Goal: Entertainment & Leisure: Consume media (video, audio)

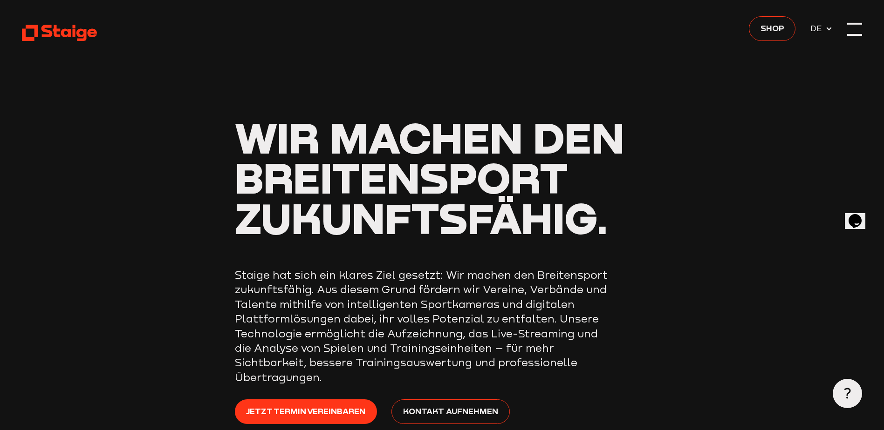
click at [860, 34] on div at bounding box center [854, 35] width 14 height 2
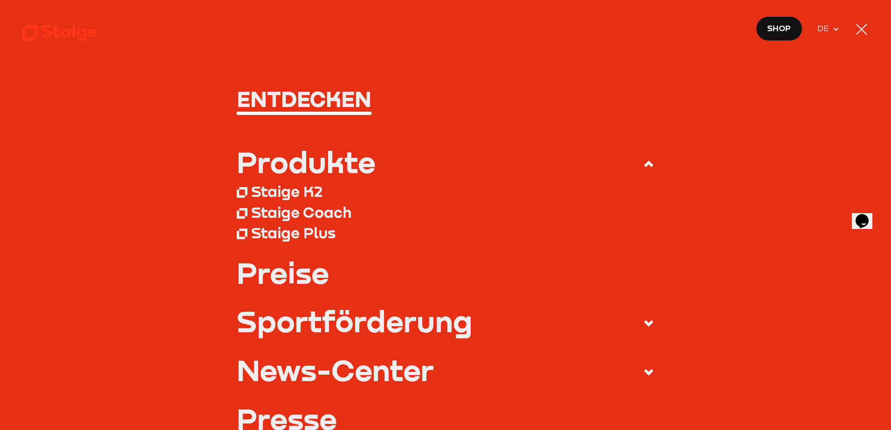
click at [64, 28] on icon at bounding box center [59, 33] width 75 height 18
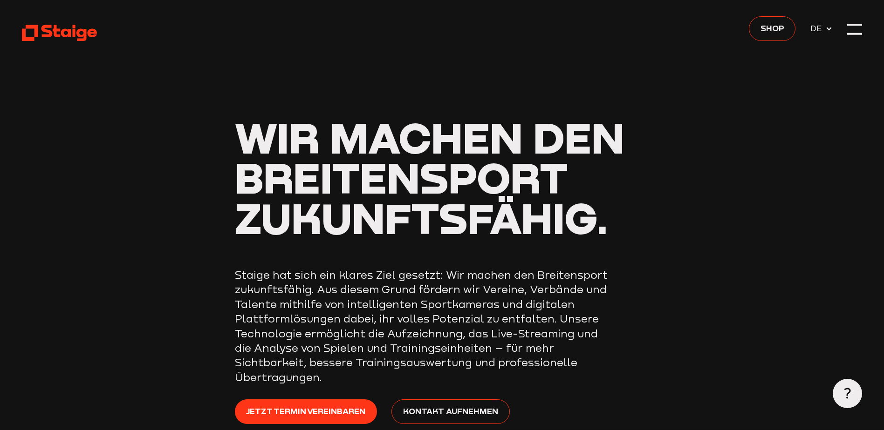
click at [69, 25] on icon at bounding box center [59, 33] width 75 height 18
click at [853, 31] on div at bounding box center [854, 29] width 14 height 14
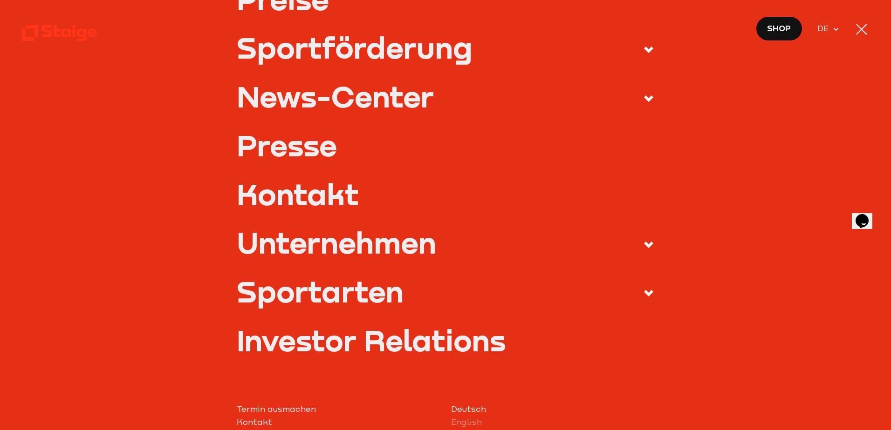
scroll to position [279, 0]
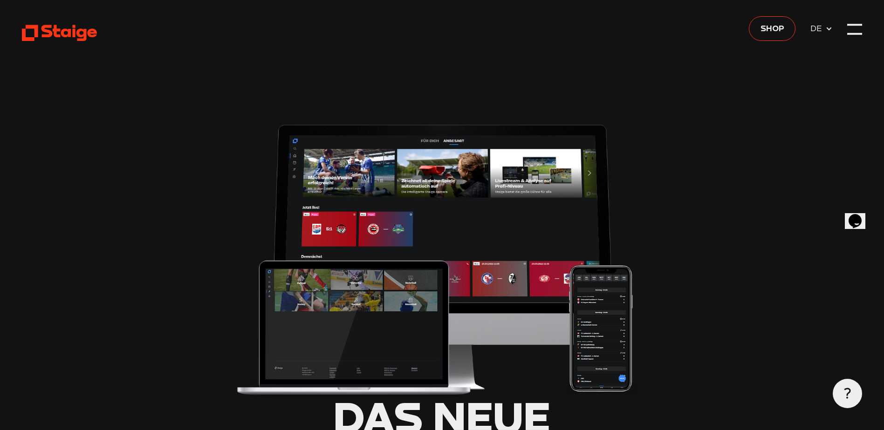
type input "0.8"
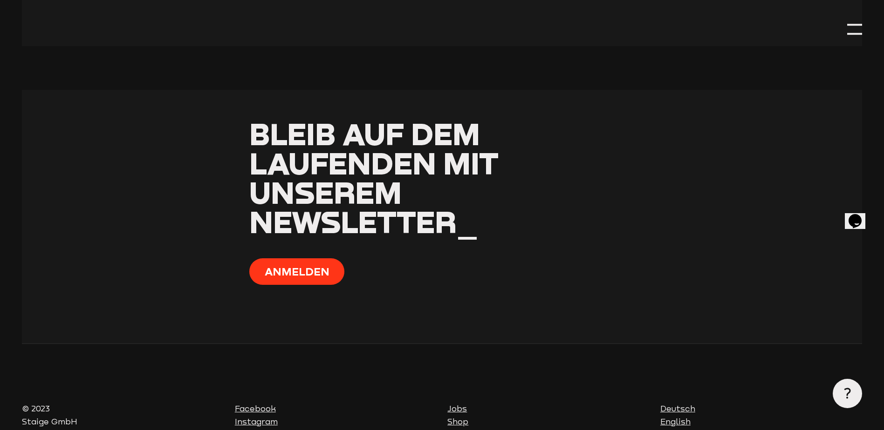
scroll to position [4388, 0]
